Goal: Information Seeking & Learning: Learn about a topic

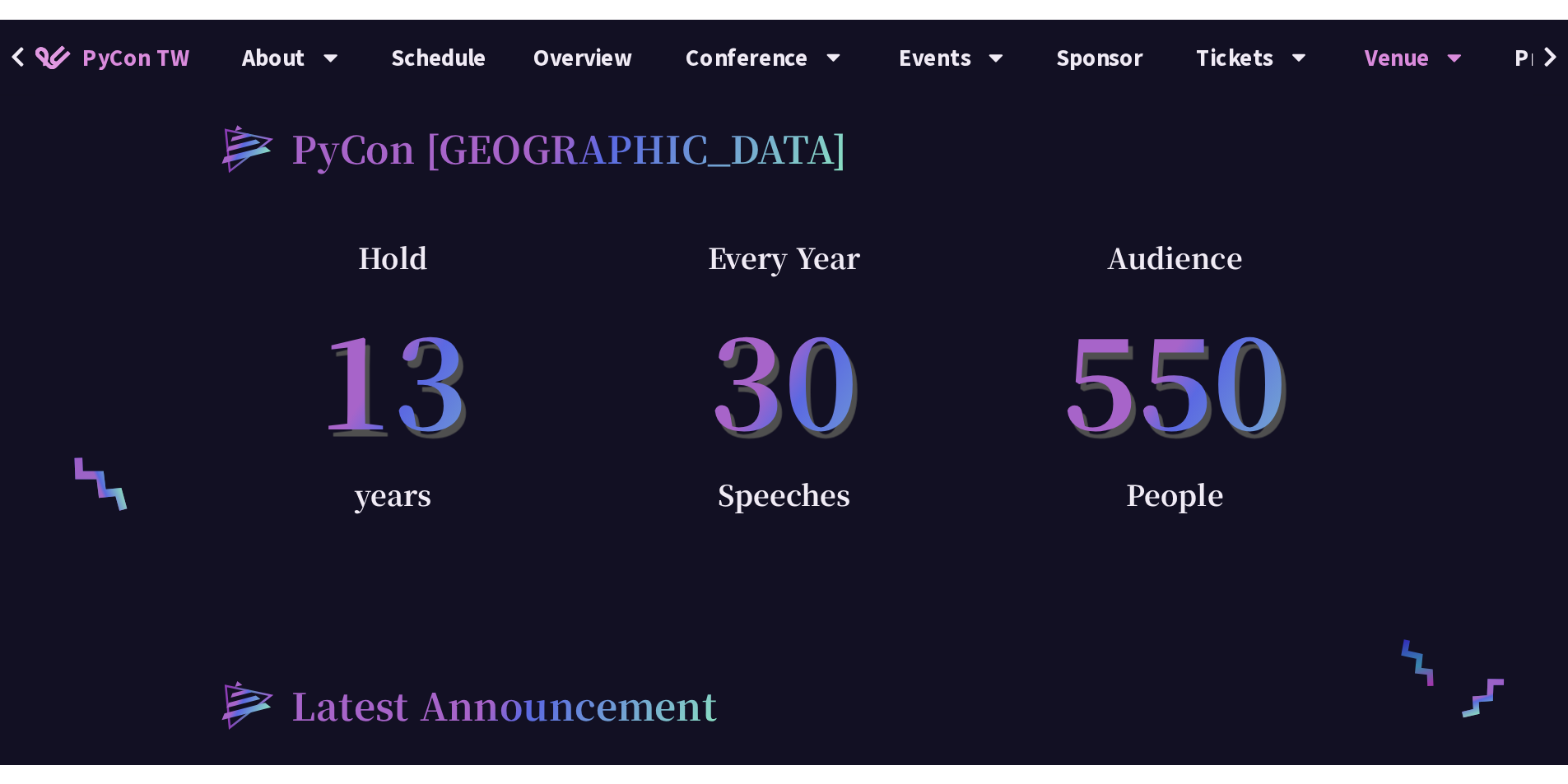
scroll to position [762, 0]
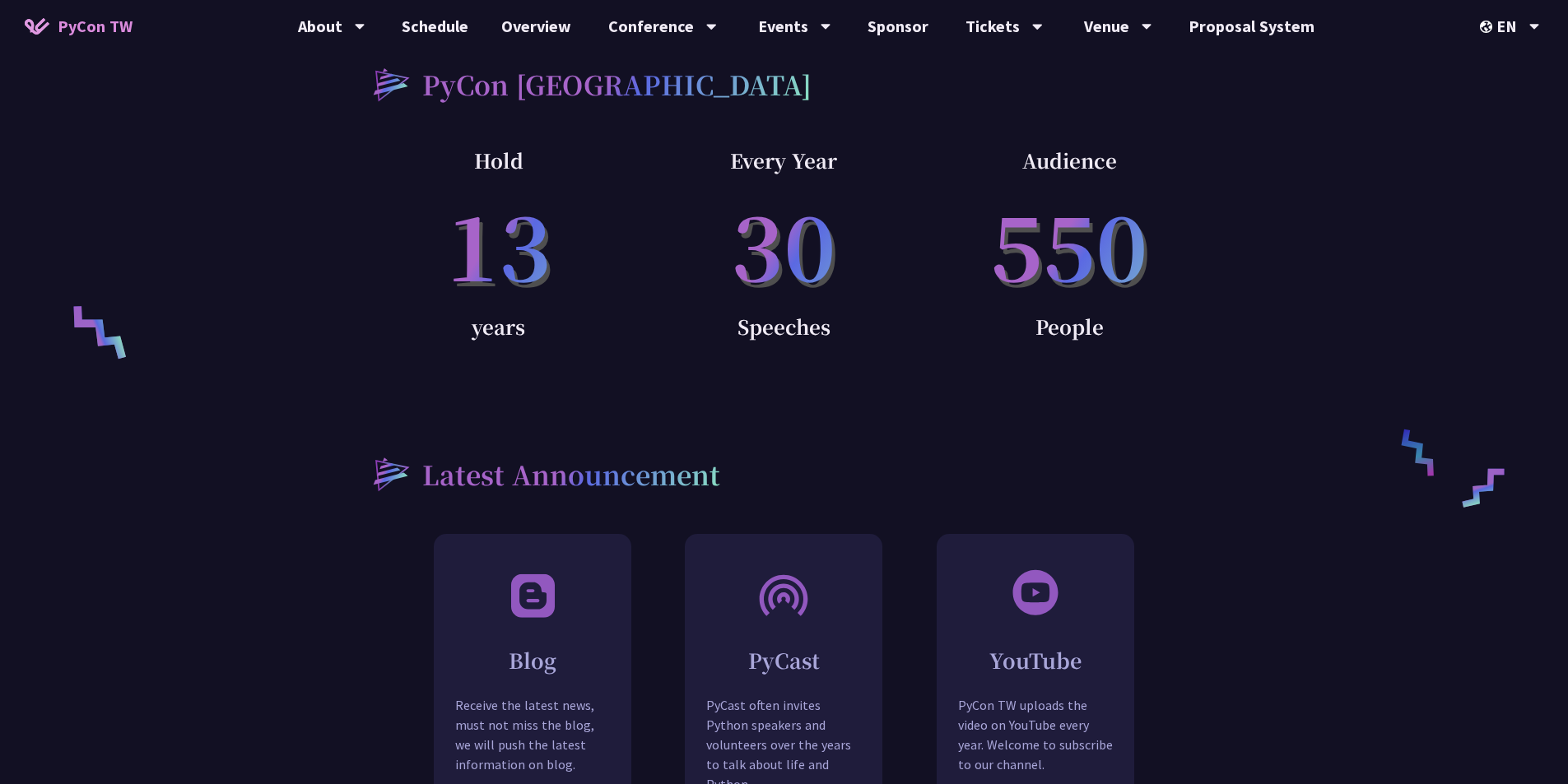
scroll to position [1317, 0]
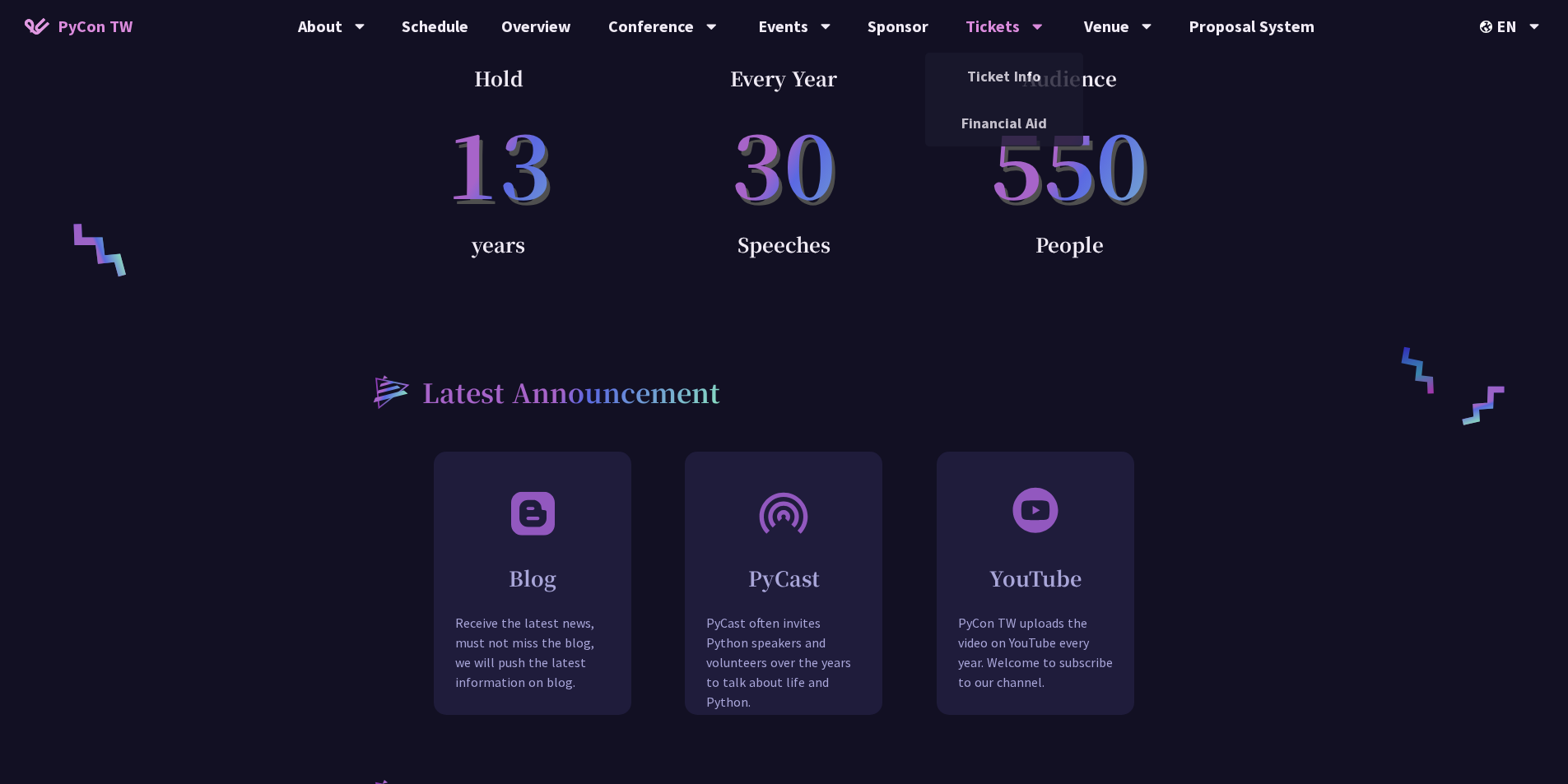
click at [971, 34] on div "Tickets" at bounding box center [1003, 26] width 77 height 52
click at [1022, 78] on link "Ticket Info" at bounding box center [1004, 76] width 158 height 39
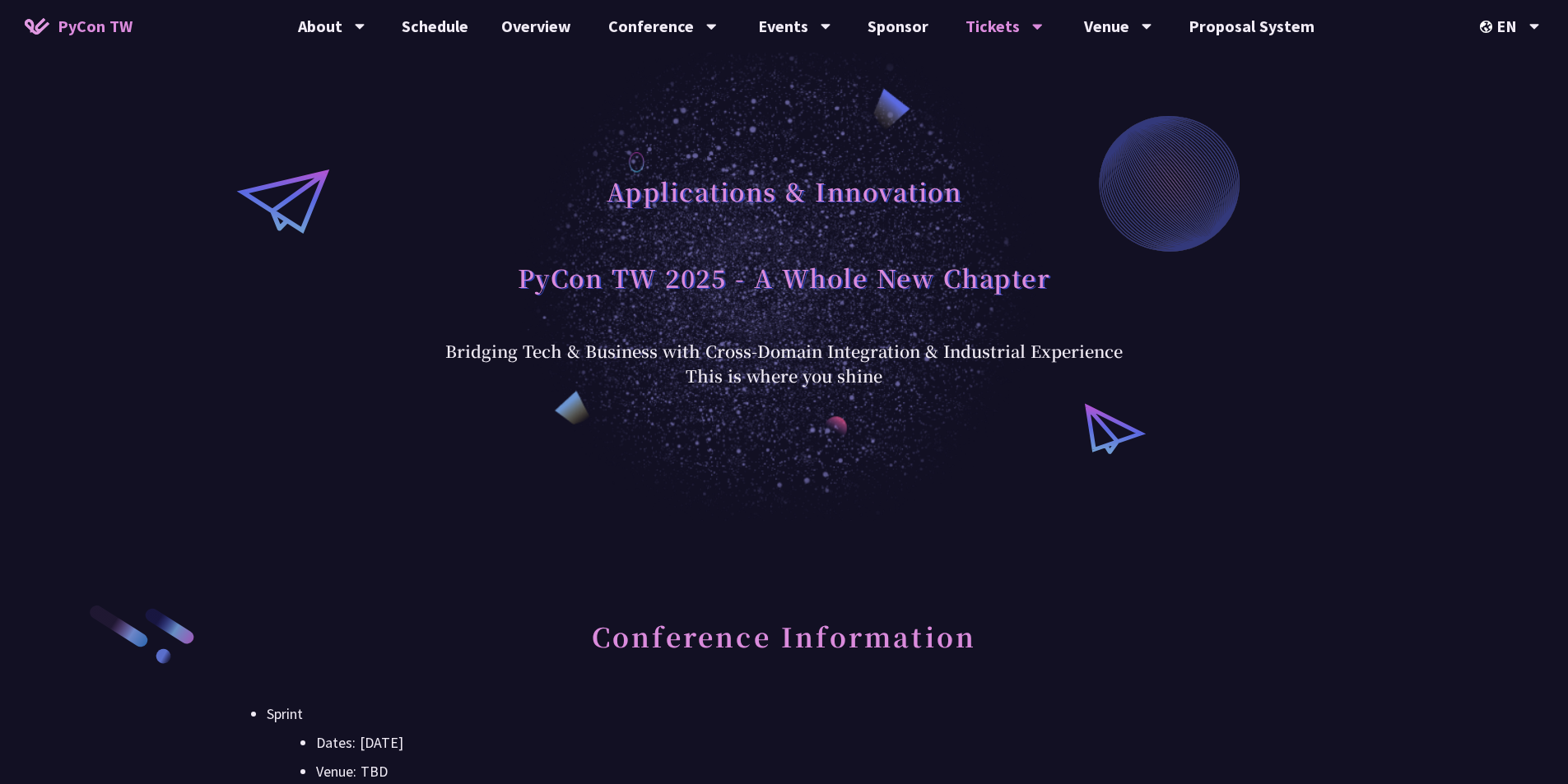
click at [1097, 55] on div "Applications & Innovation PyCon TW 2025 - A Whole New Chapter Bridging Tech & B…" at bounding box center [784, 260] width 1568 height 521
click at [454, 16] on link "Schedule" at bounding box center [435, 26] width 100 height 52
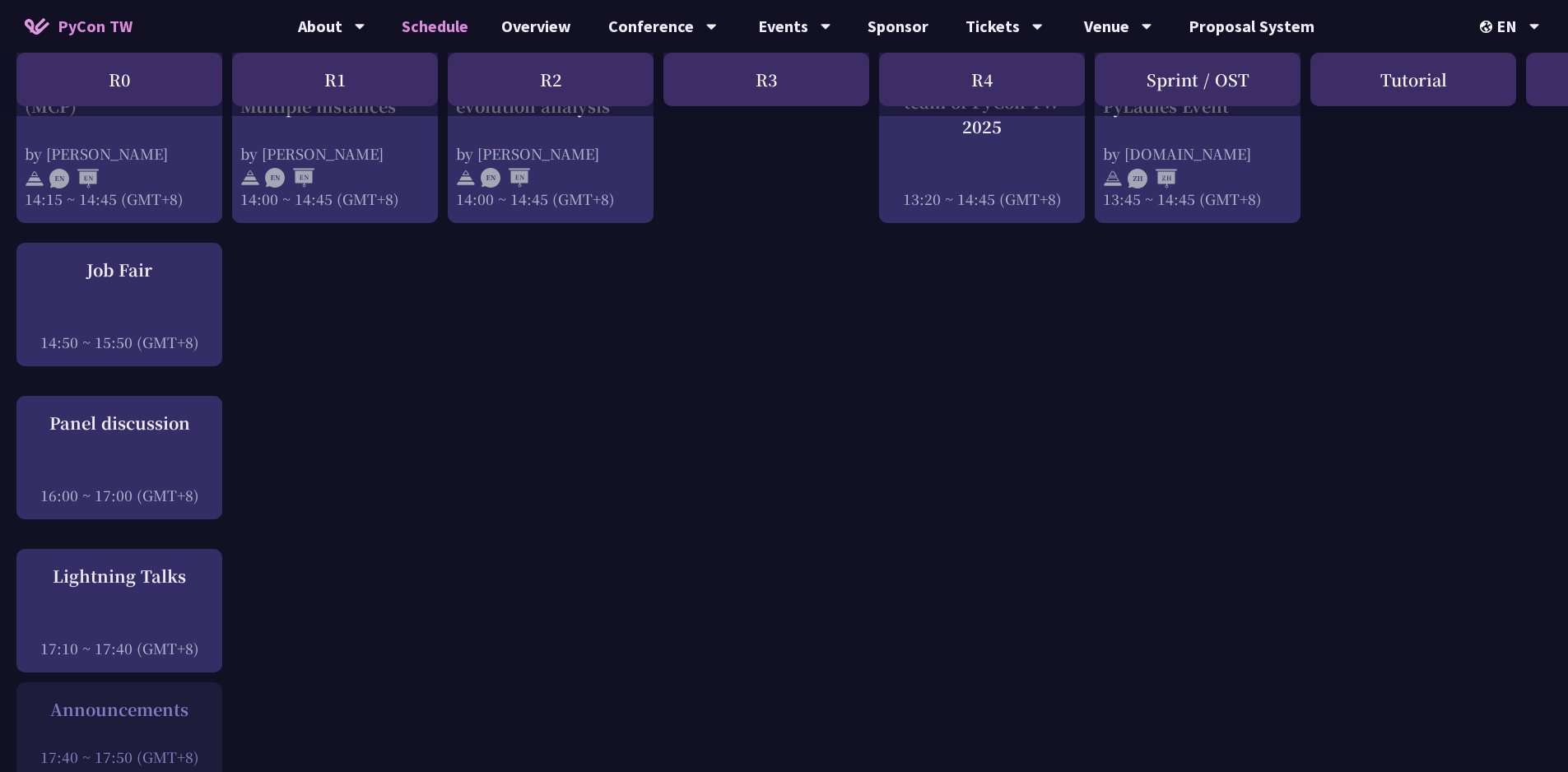
scroll to position [2097, 0]
